Goal: Task Accomplishment & Management: Complete application form

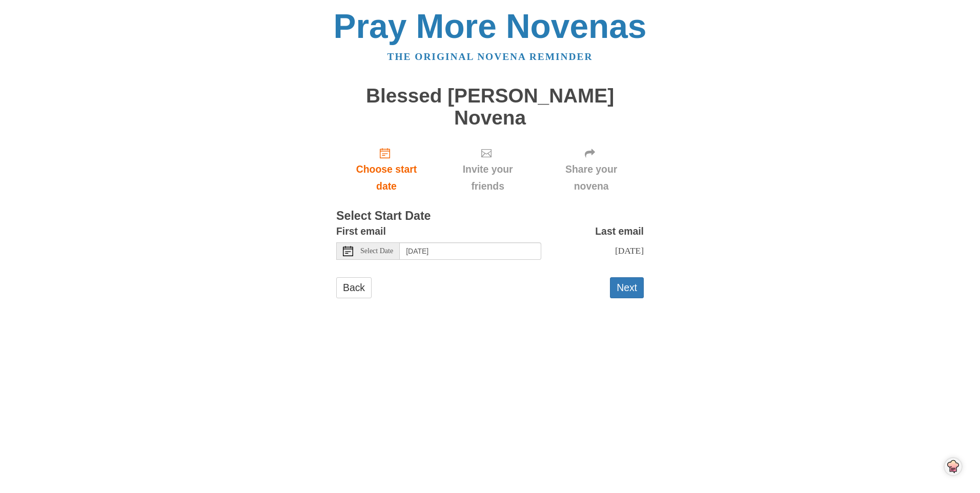
click at [349, 246] on icon at bounding box center [348, 251] width 10 height 10
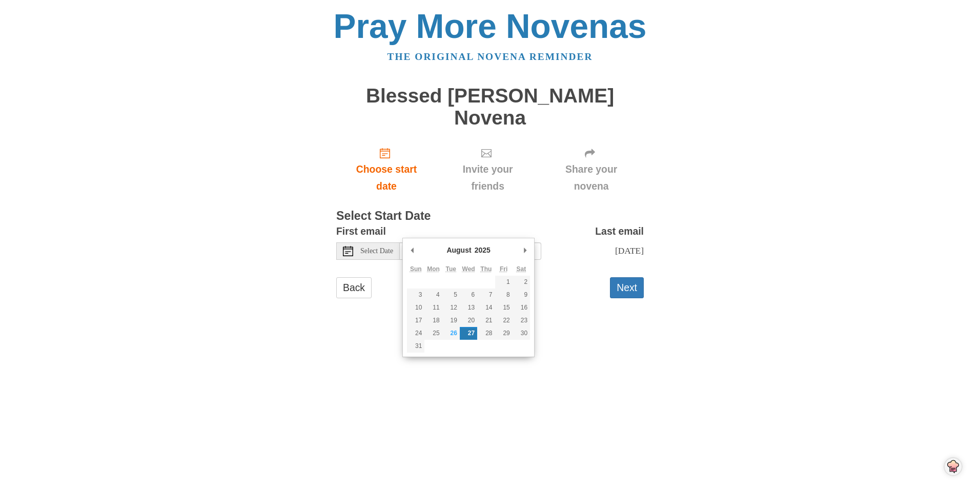
click at [348, 246] on icon at bounding box center [348, 251] width 10 height 10
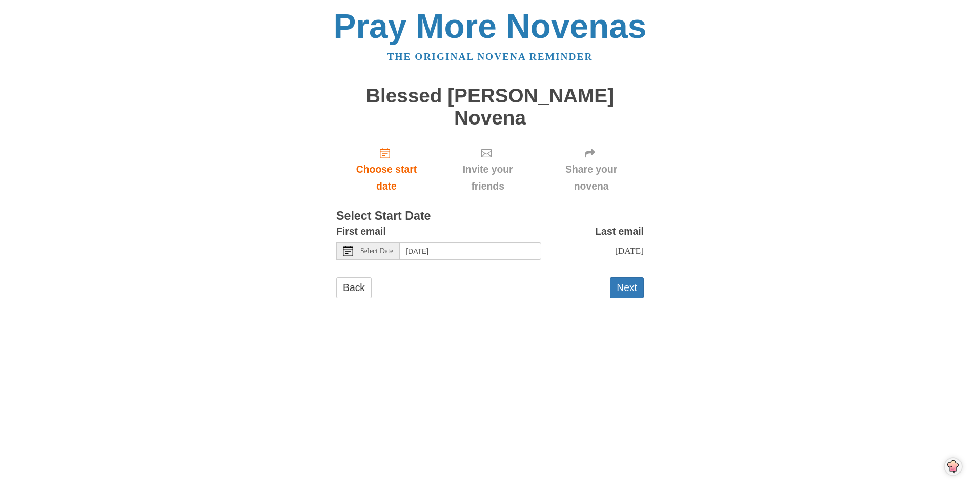
click at [591, 295] on main "Blessed Carlo Acutis Novena Choose start date Invite your friends Share your no…" at bounding box center [489, 196] width 307 height 243
click at [633, 277] on button "Next" at bounding box center [627, 287] width 34 height 21
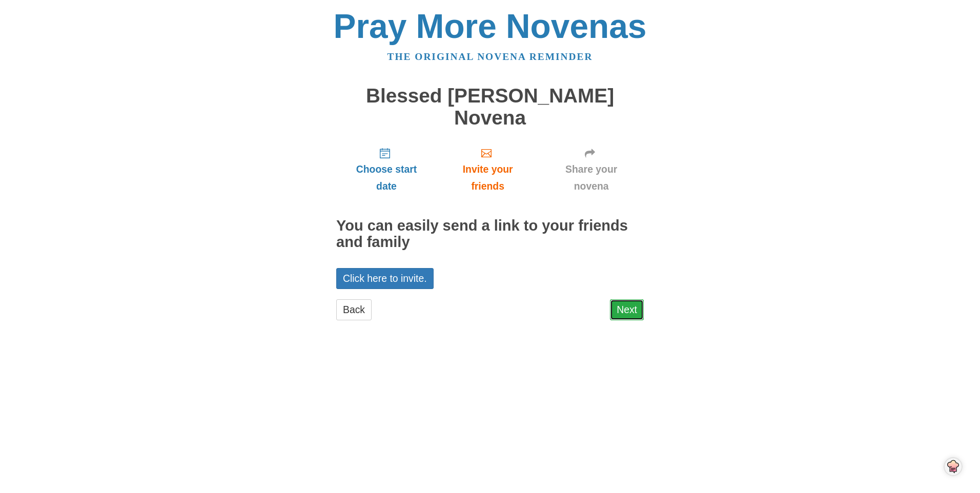
click at [634, 299] on link "Next" at bounding box center [627, 309] width 34 height 21
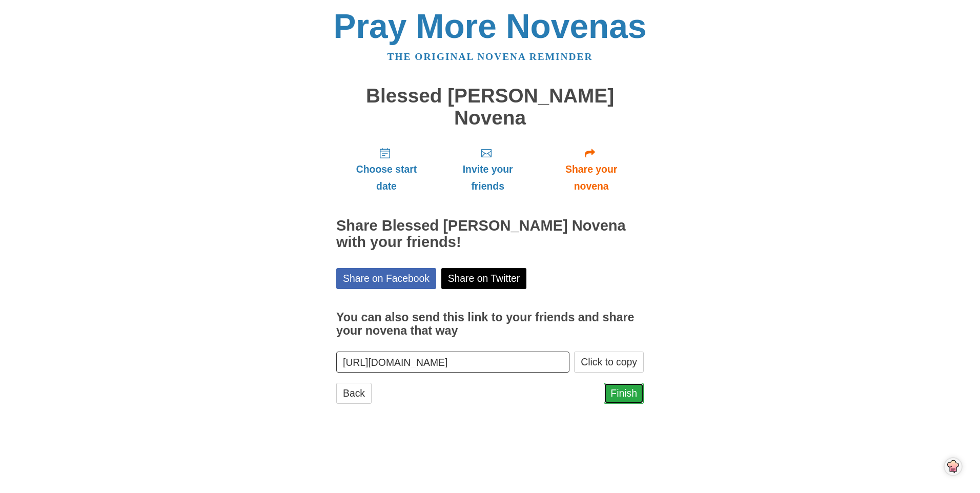
click at [623, 383] on link "Finish" at bounding box center [624, 393] width 40 height 21
